Goal: Navigation & Orientation: Understand site structure

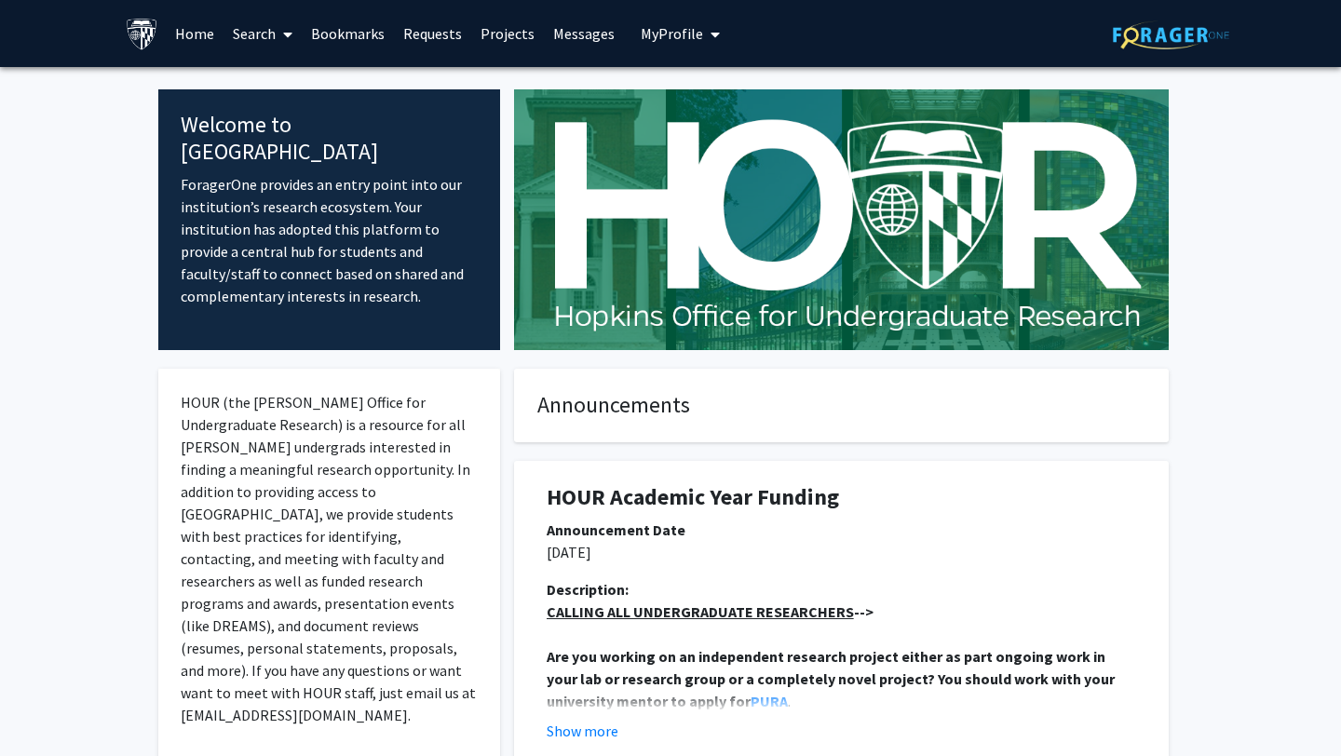
click at [213, 32] on link "Home" at bounding box center [195, 33] width 58 height 65
click at [186, 29] on link "Home" at bounding box center [195, 33] width 58 height 65
click at [394, 40] on link "Requests" at bounding box center [432, 33] width 77 height 65
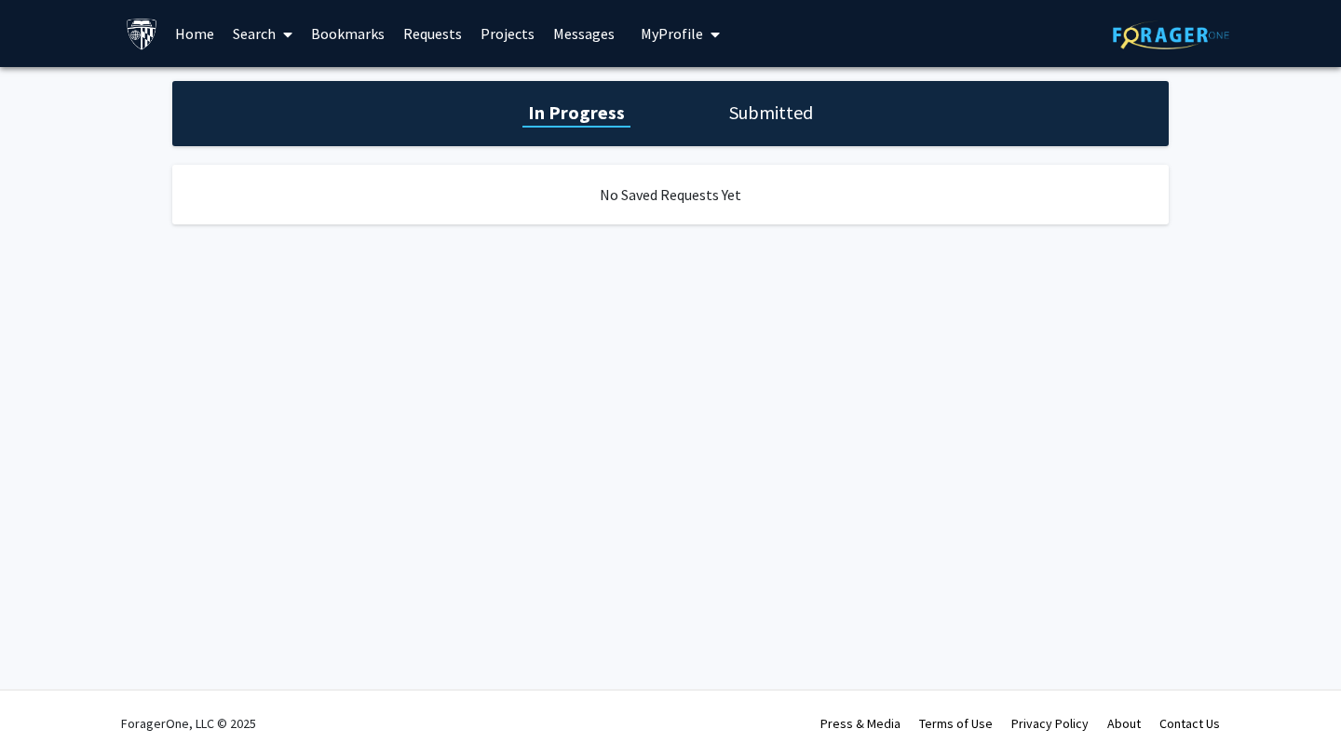
click at [425, 39] on link "Requests" at bounding box center [432, 33] width 77 height 65
click at [479, 36] on link "Projects" at bounding box center [507, 33] width 73 height 65
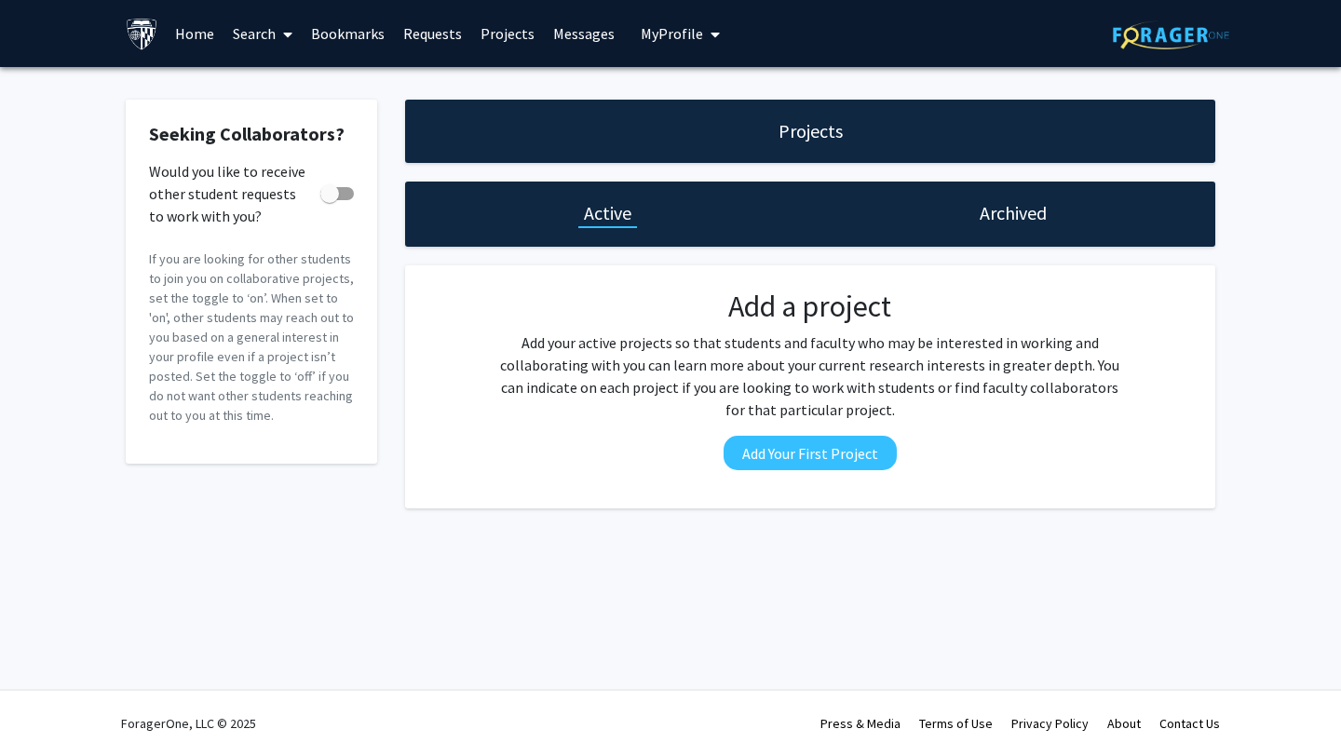
click at [344, 19] on link "Bookmarks" at bounding box center [348, 33] width 92 height 65
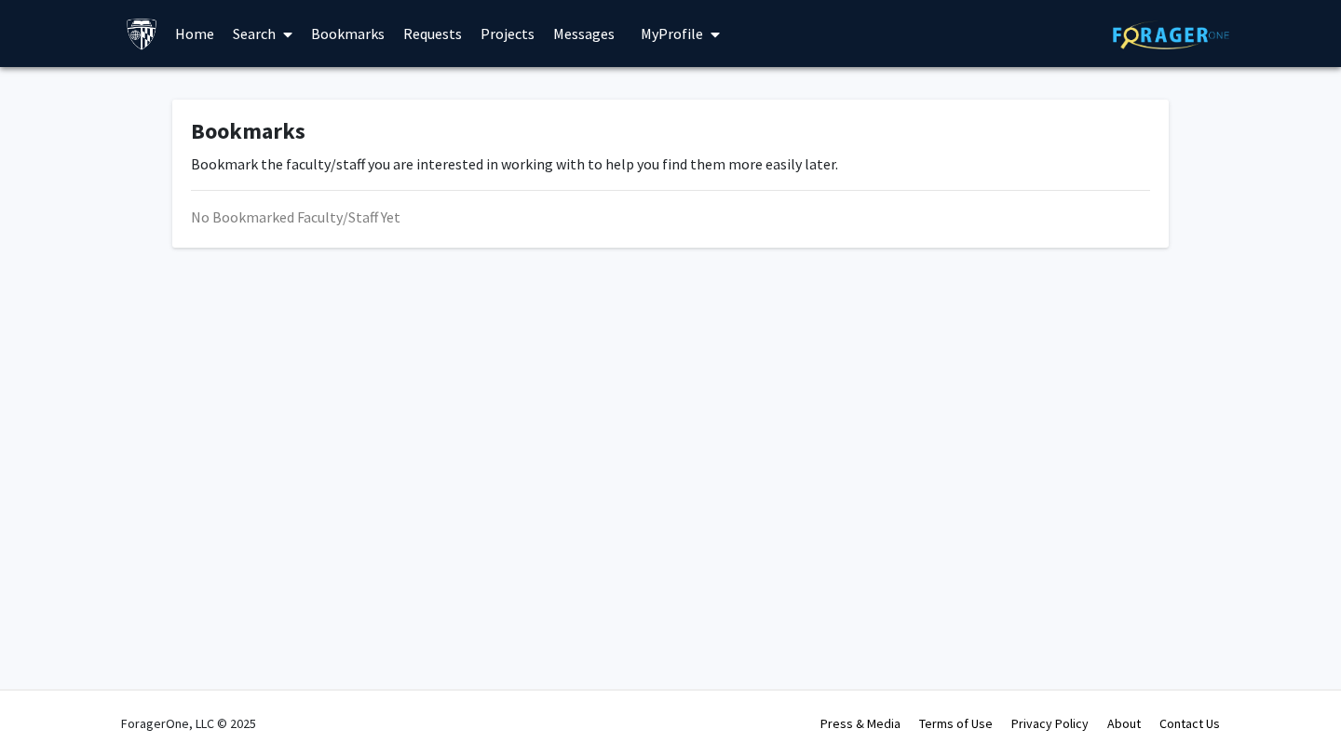
click at [178, 19] on link "Home" at bounding box center [195, 33] width 58 height 65
